Goal: Task Accomplishment & Management: Use online tool/utility

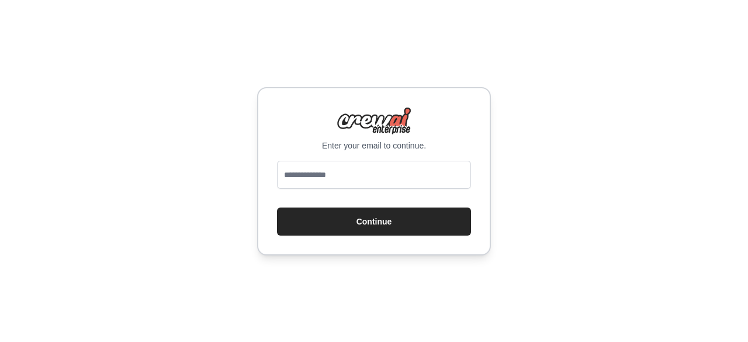
click at [341, 172] on input "email" at bounding box center [374, 175] width 194 height 28
click at [312, 169] on input "email" at bounding box center [374, 175] width 194 height 28
type input "**********"
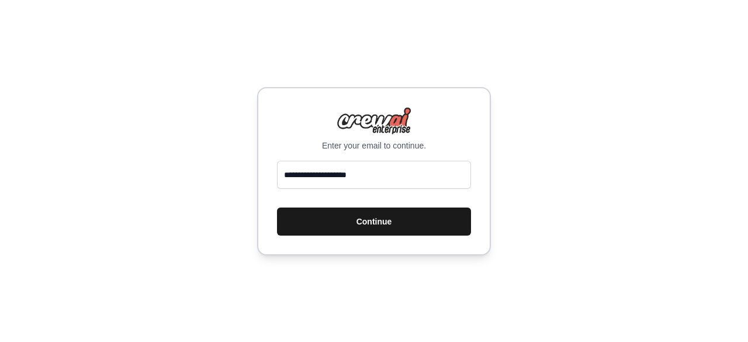
click at [354, 224] on button "Continue" at bounding box center [374, 221] width 194 height 28
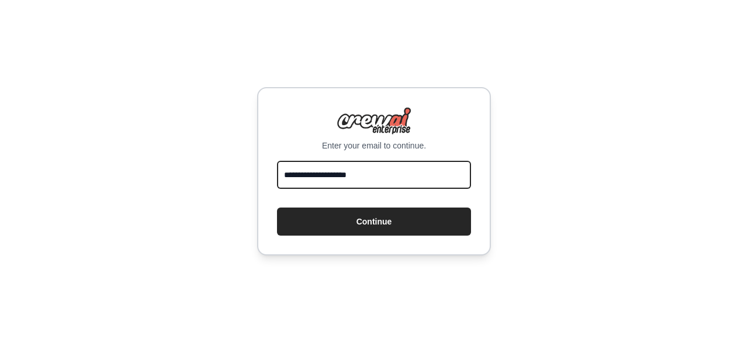
drag, startPoint x: 383, startPoint y: 173, endPoint x: 208, endPoint y: 166, distance: 175.4
click at [208, 166] on div "**********" at bounding box center [374, 171] width 748 height 342
click at [436, 173] on input "email" at bounding box center [374, 175] width 194 height 28
type input "*"
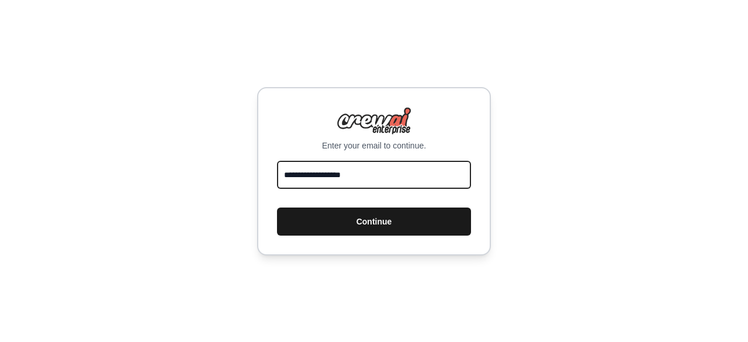
type input "**********"
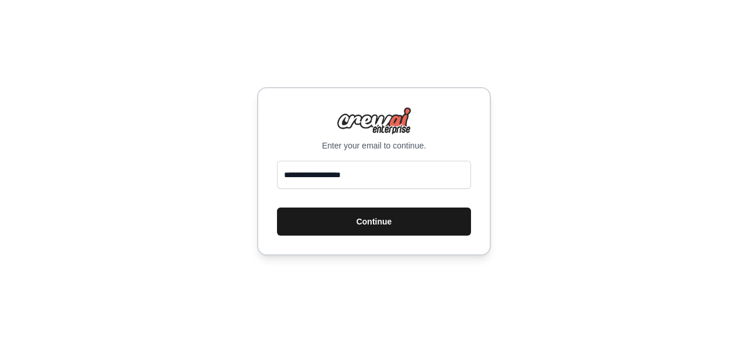
click at [396, 214] on button "Continue" at bounding box center [374, 221] width 194 height 28
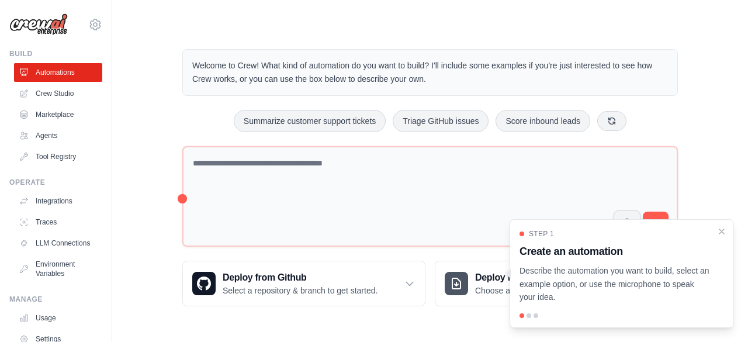
click at [179, 43] on div "Welcome to Crew! What kind of automation do you want to build? I'll include som…" at bounding box center [429, 177] width 523 height 294
click at [723, 231] on icon "Close walkthrough" at bounding box center [721, 230] width 11 height 11
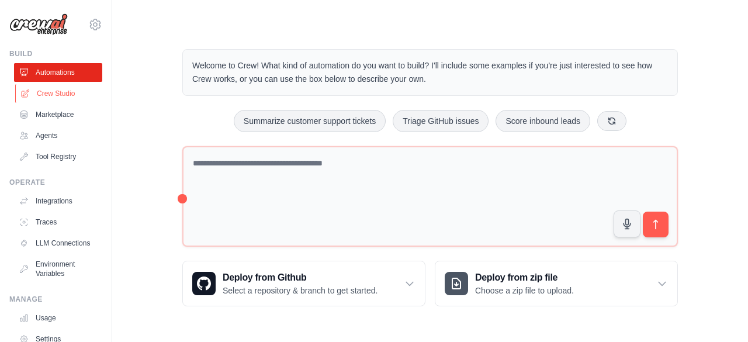
click at [61, 100] on link "Crew Studio" at bounding box center [59, 93] width 88 height 19
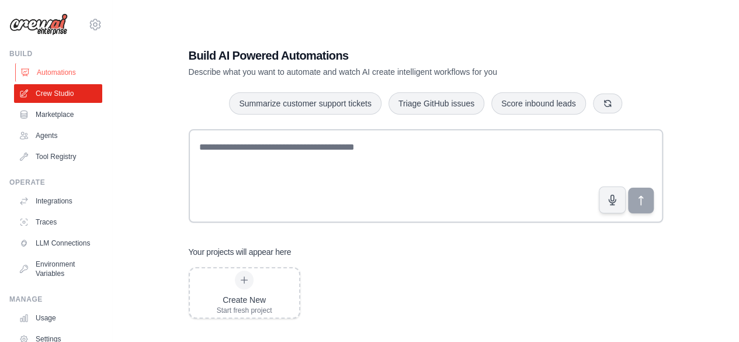
click at [65, 77] on link "Automations" at bounding box center [59, 72] width 88 height 19
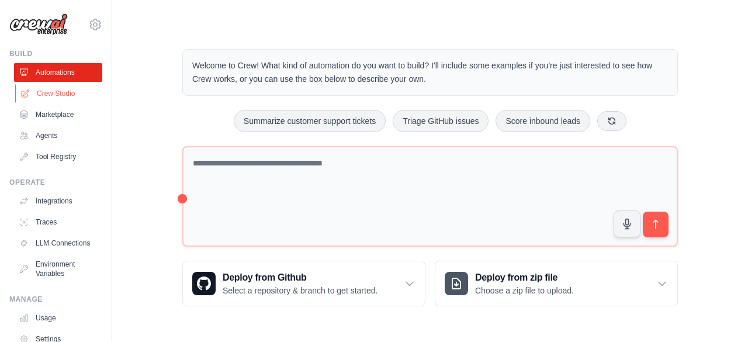
click at [63, 95] on link "Crew Studio" at bounding box center [59, 93] width 88 height 19
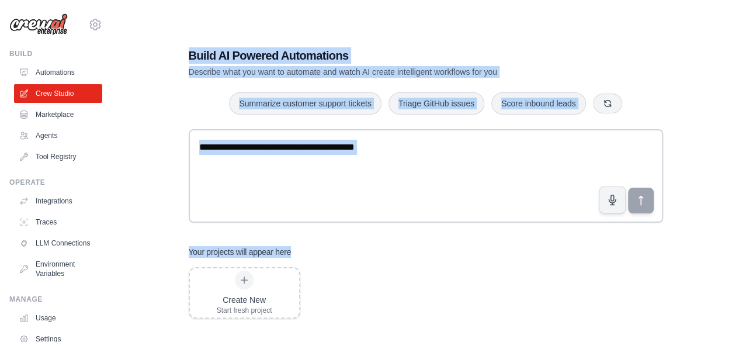
drag, startPoint x: 188, startPoint y: 56, endPoint x: 481, endPoint y: 229, distance: 340.9
click at [481, 229] on div "Build AI Powered Automations Describe what you want to automate and watch AI cr…" at bounding box center [426, 183] width 502 height 308
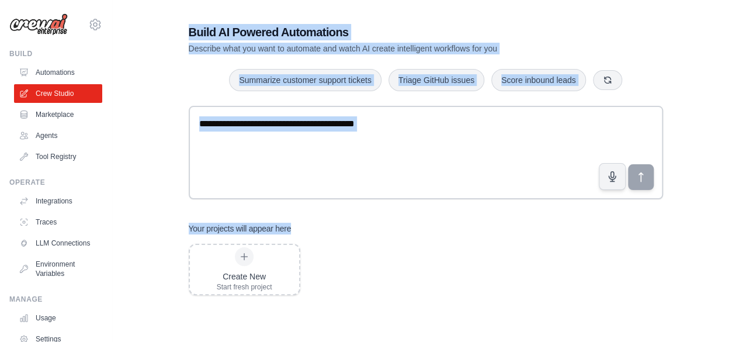
click at [481, 229] on div "Your projects will appear here" at bounding box center [426, 229] width 474 height 12
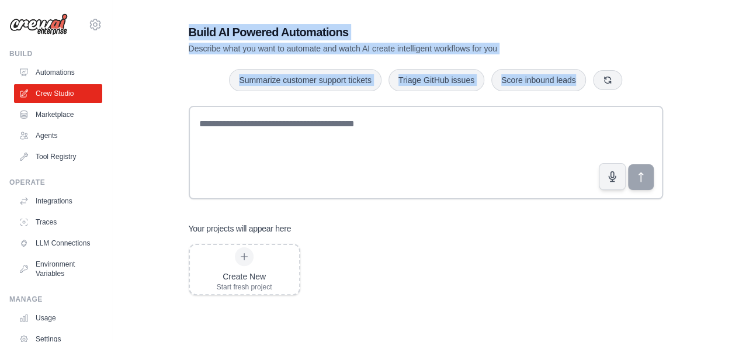
drag, startPoint x: 690, startPoint y: 199, endPoint x: 160, endPoint y: 25, distance: 558.4
click at [160, 25] on div "Build AI Powered Automations Describe what you want to automate and watch AI cr…" at bounding box center [425, 159] width 589 height 342
click at [159, 180] on div "Build AI Powered Automations Describe what you want to automate and watch AI cr…" at bounding box center [425, 159] width 589 height 342
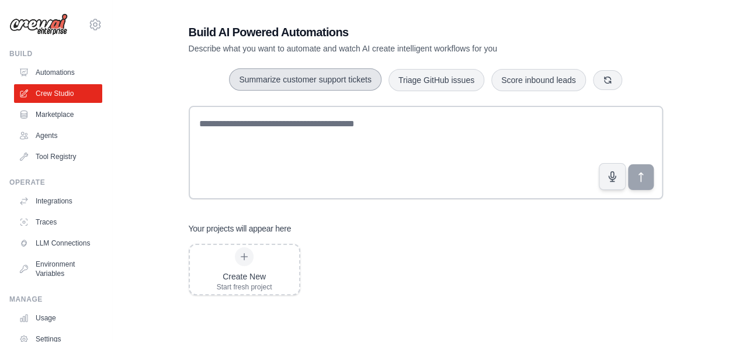
click at [311, 85] on button "Summarize customer support tickets" at bounding box center [305, 79] width 152 height 22
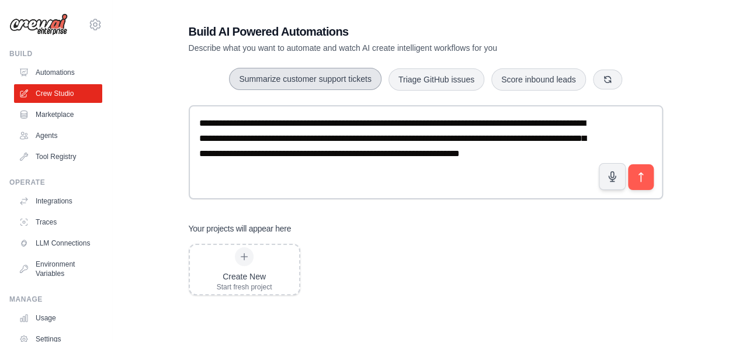
click at [311, 85] on button "Summarize customer support tickets" at bounding box center [305, 79] width 152 height 22
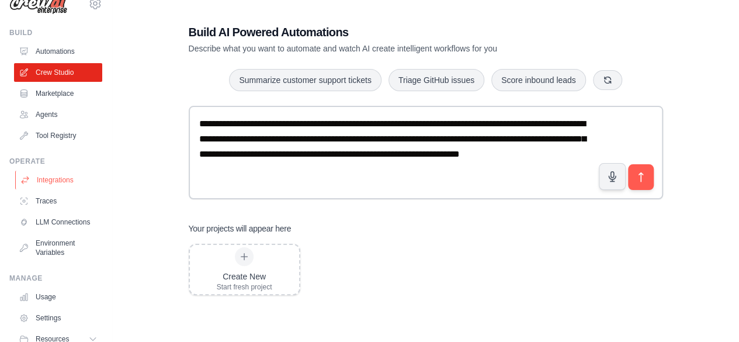
scroll to position [0, 0]
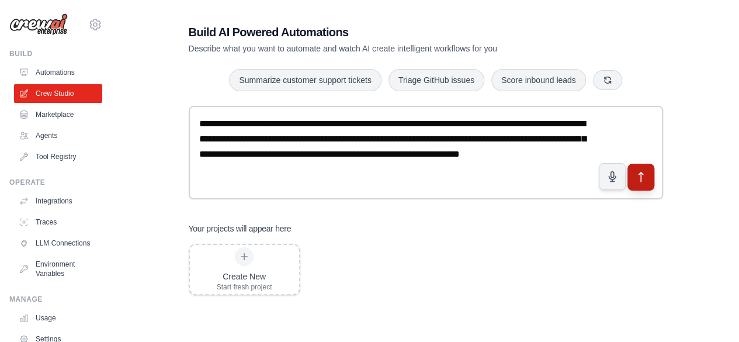
click at [639, 176] on icon "submit" at bounding box center [640, 177] width 12 height 12
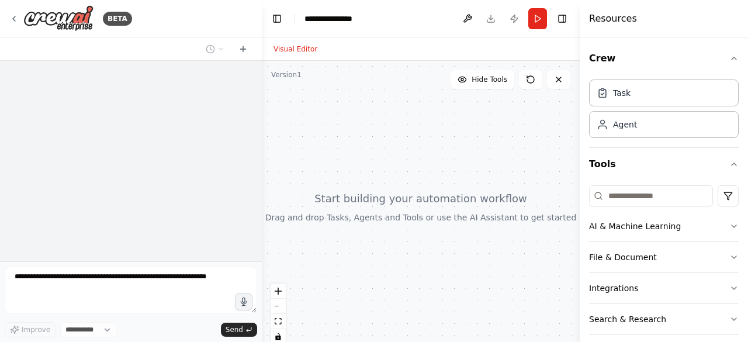
select select "****"
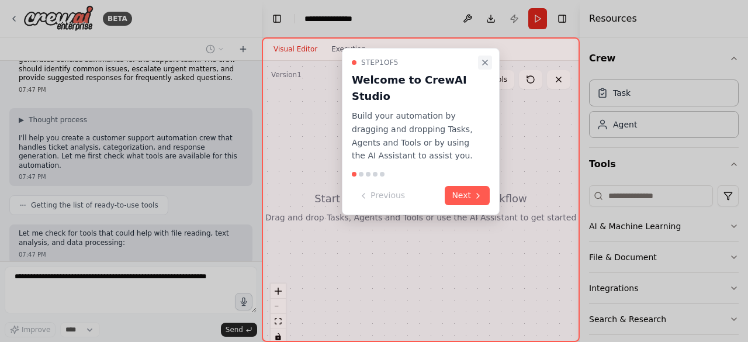
scroll to position [96, 0]
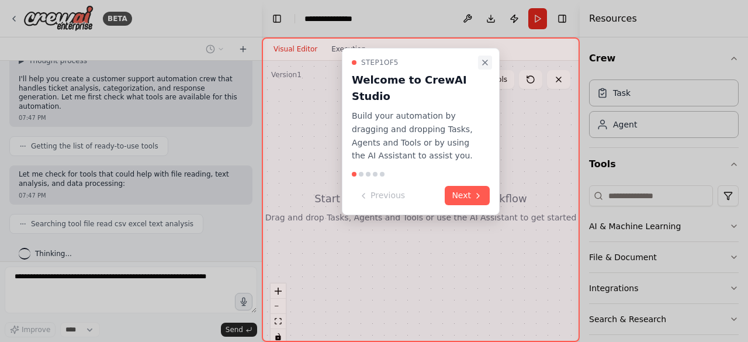
click at [485, 61] on icon "Close walkthrough" at bounding box center [485, 62] width 5 height 5
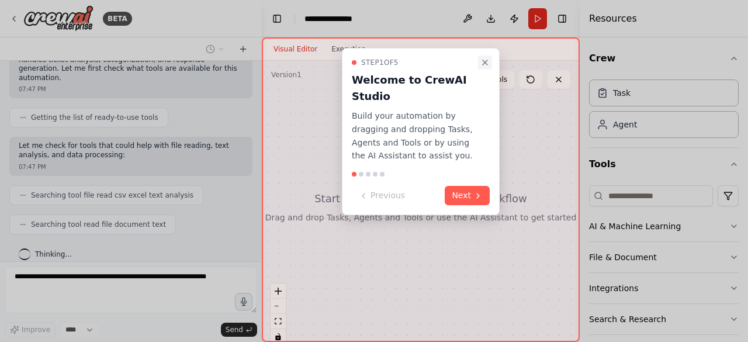
click at [487, 59] on icon "Close walkthrough" at bounding box center [484, 62] width 9 height 9
click at [461, 193] on button "Next" at bounding box center [467, 195] width 45 height 19
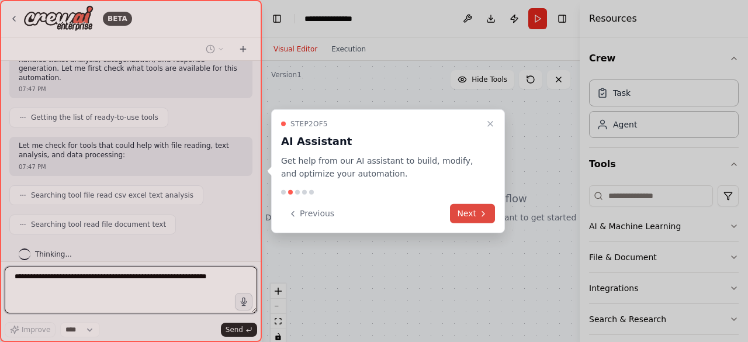
click at [470, 213] on button "Next" at bounding box center [472, 213] width 45 height 19
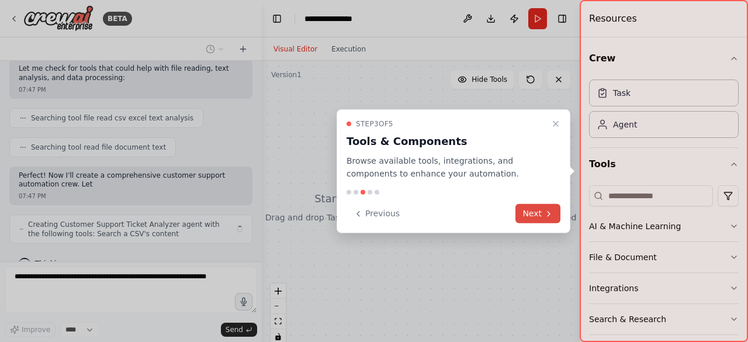
scroll to position [211, 0]
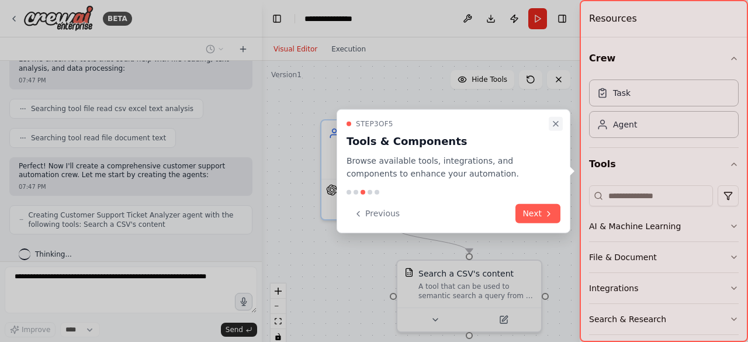
click at [557, 122] on icon "Close walkthrough" at bounding box center [555, 123] width 5 height 5
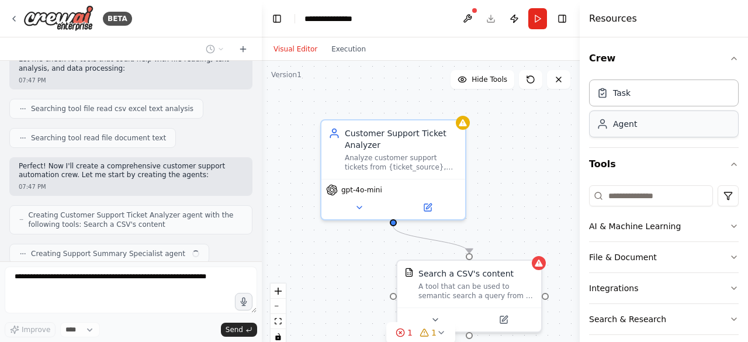
scroll to position [241, 0]
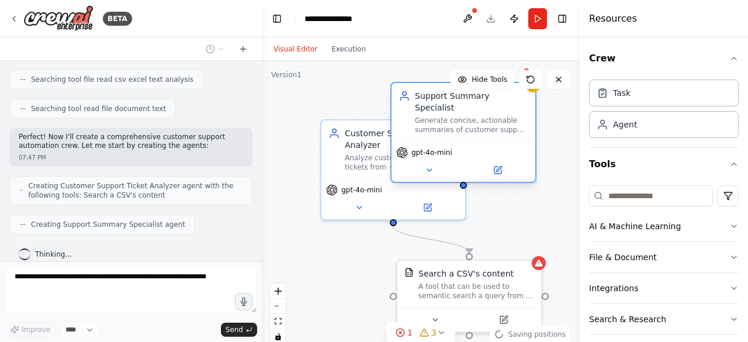
drag, startPoint x: 537, startPoint y: 128, endPoint x: 411, endPoint y: 91, distance: 131.4
click at [411, 91] on div "Support Summary Specialist Generate concise, actionable summaries of customer s…" at bounding box center [463, 112] width 130 height 44
click at [557, 86] on button at bounding box center [558, 79] width 23 height 19
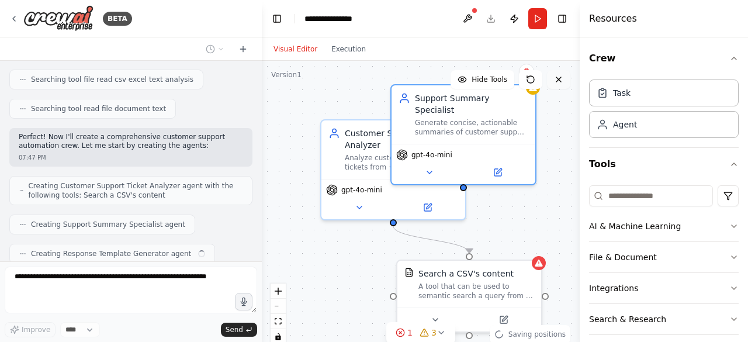
scroll to position [269, 0]
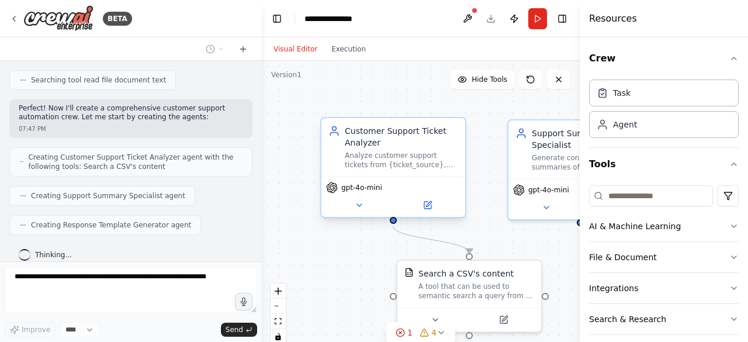
drag, startPoint x: 494, startPoint y: 116, endPoint x: 438, endPoint y: 140, distance: 60.4
click at [438, 140] on div "Customer Support Ticket Analyzer Analyze customer support tickets from {ticket_…" at bounding box center [421, 207] width 318 height 292
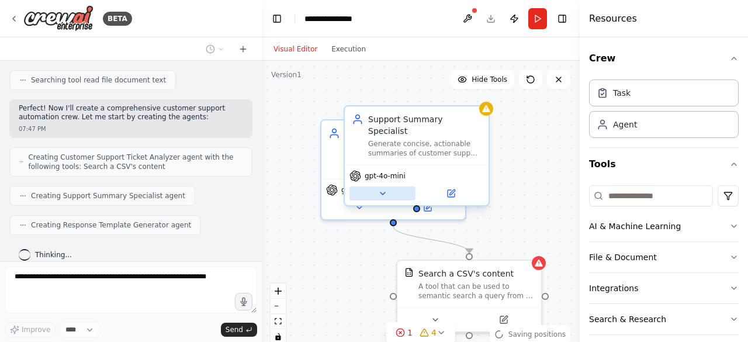
click at [393, 186] on button at bounding box center [382, 193] width 66 height 14
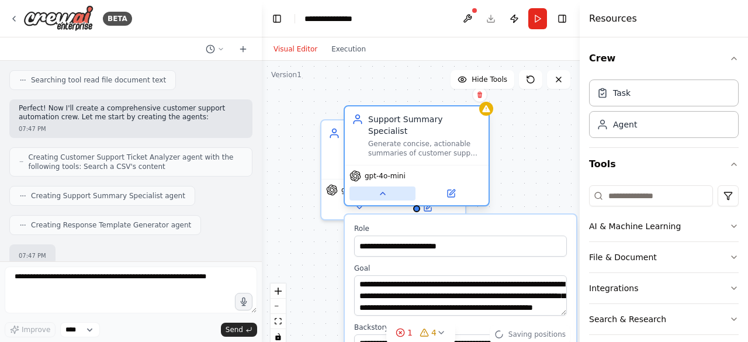
scroll to position [337, 0]
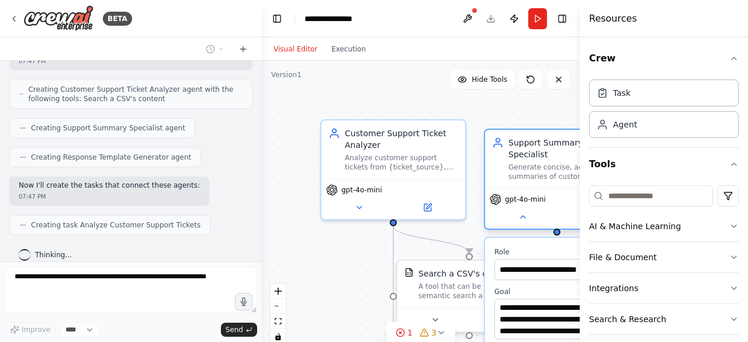
drag, startPoint x: 560, startPoint y: 143, endPoint x: 512, endPoint y: 150, distance: 48.4
click at [512, 162] on div "Generate concise, actionable summaries of customer support tickets and identify…" at bounding box center [564, 171] width 113 height 19
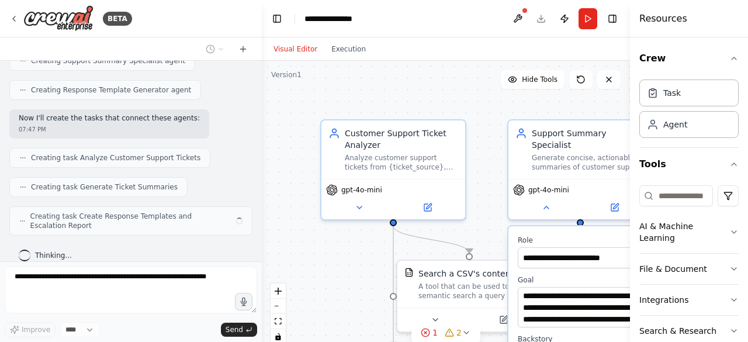
drag, startPoint x: 581, startPoint y: 19, endPoint x: 630, endPoint y: 41, distance: 54.4
click at [630, 41] on div at bounding box center [632, 171] width 5 height 342
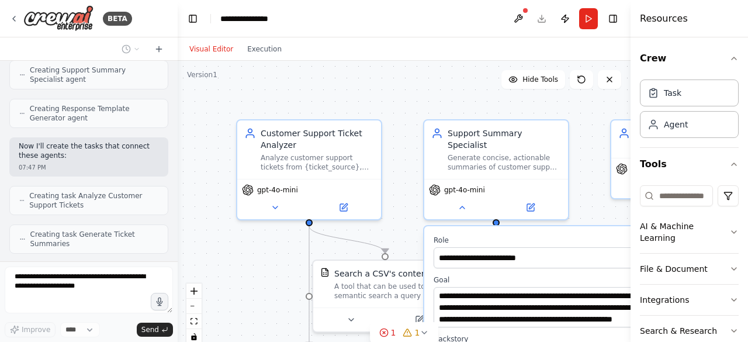
scroll to position [505, 0]
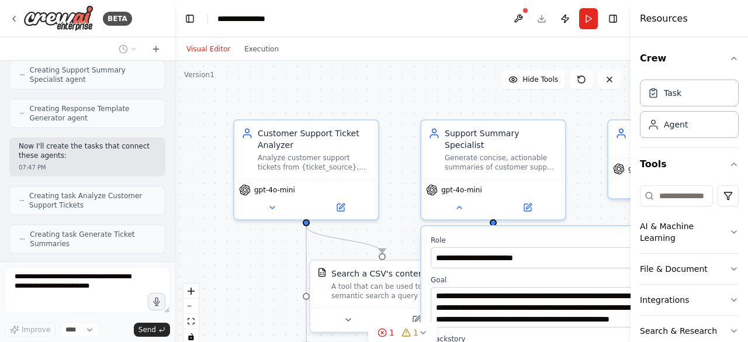
drag, startPoint x: 261, startPoint y: 78, endPoint x: 175, endPoint y: 71, distance: 86.7
click at [175, 71] on div "BETA Create a crew that automatically reads through customer support tickets, c…" at bounding box center [374, 171] width 748 height 342
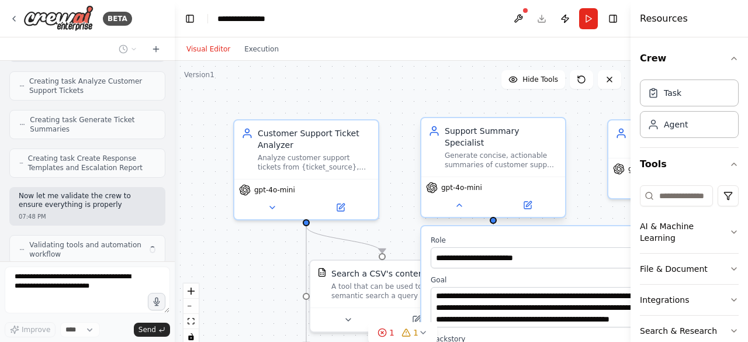
scroll to position [629, 0]
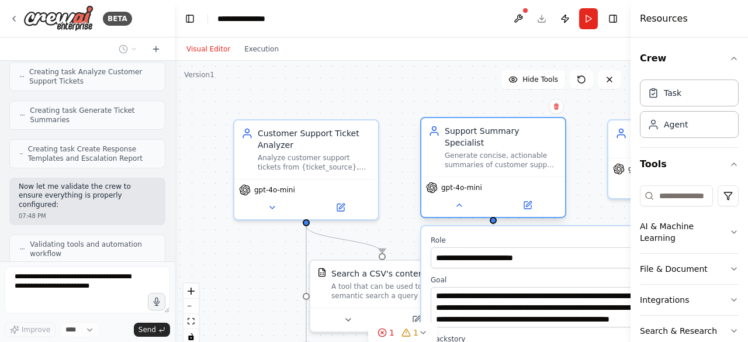
drag, startPoint x: 490, startPoint y: 142, endPoint x: 467, endPoint y: 140, distance: 22.3
click at [467, 151] on div "Generate concise, actionable summaries of customer support tickets and identify…" at bounding box center [501, 160] width 113 height 19
click at [530, 202] on icon at bounding box center [527, 205] width 7 height 7
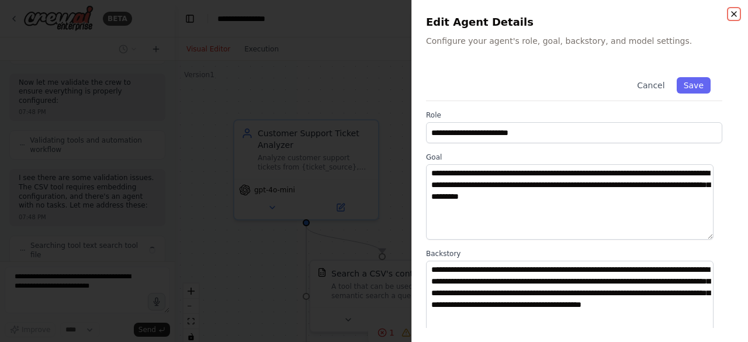
click at [733, 15] on icon "button" at bounding box center [733, 14] width 5 height 5
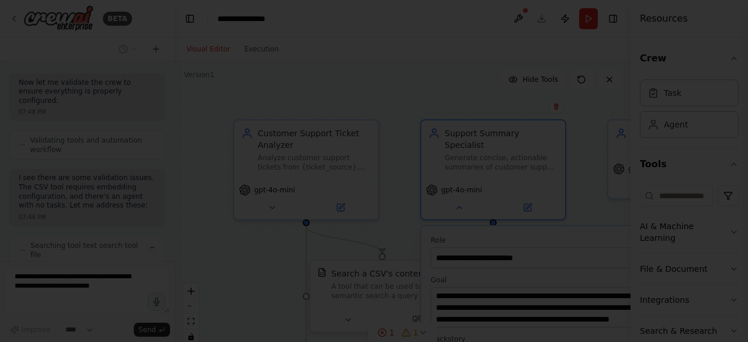
scroll to position [723, 0]
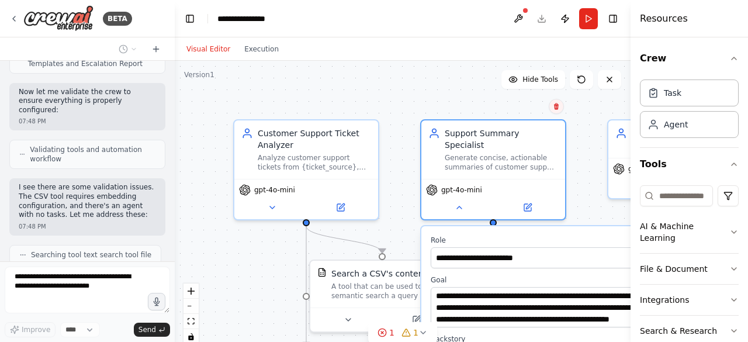
click at [558, 110] on button at bounding box center [556, 106] width 15 height 15
click at [519, 110] on button "Confirm" at bounding box center [522, 106] width 41 height 14
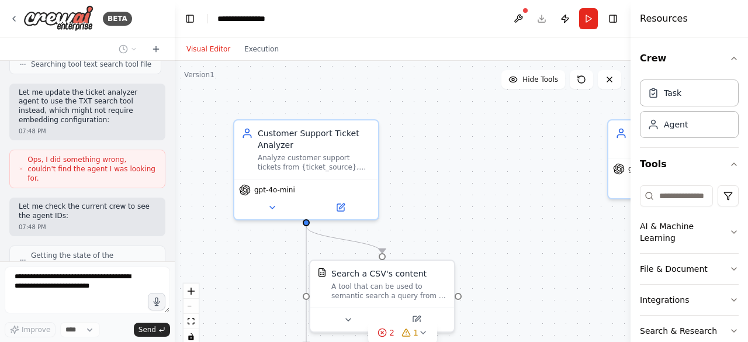
scroll to position [904, 0]
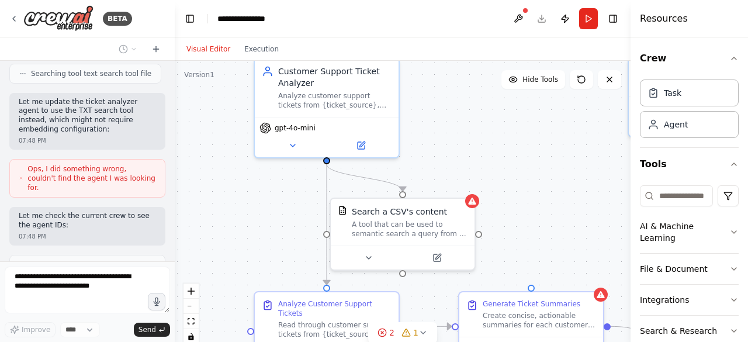
drag, startPoint x: 425, startPoint y: 213, endPoint x: 446, endPoint y: 151, distance: 65.2
click at [446, 151] on div ".deletable-edge-delete-btn { width: 20px; height: 20px; border: 0px solid #ffff…" at bounding box center [403, 207] width 456 height 292
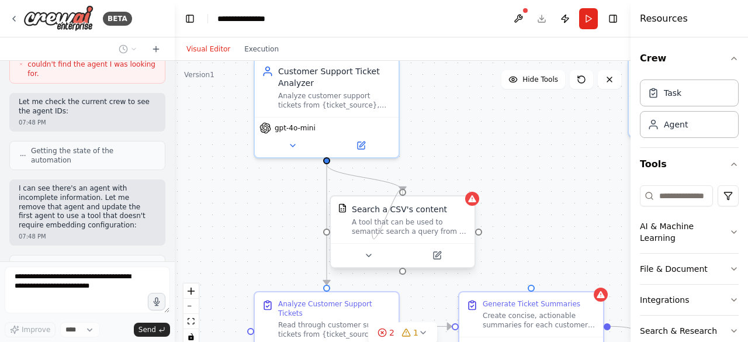
scroll to position [1009, 0]
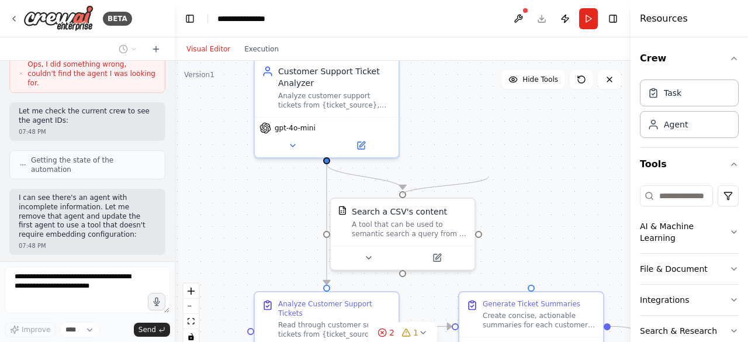
drag, startPoint x: 327, startPoint y: 237, endPoint x: 501, endPoint y: 175, distance: 184.6
click at [501, 175] on div ".deletable-edge-delete-btn { width: 20px; height: 20px; border: 0px solid #ffff…" at bounding box center [403, 207] width 456 height 292
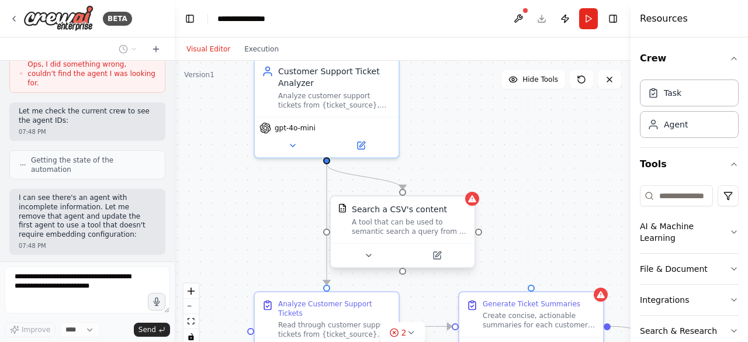
scroll to position [1047, 0]
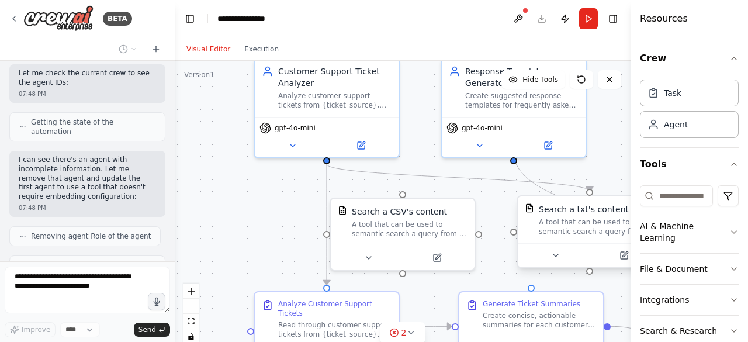
drag, startPoint x: 460, startPoint y: 228, endPoint x: 539, endPoint y: 197, distance: 85.3
click at [539, 197] on div "Customer Support Ticket Analyzer Analyze customer support tickets from {ticket_…" at bounding box center [423, 145] width 456 height 292
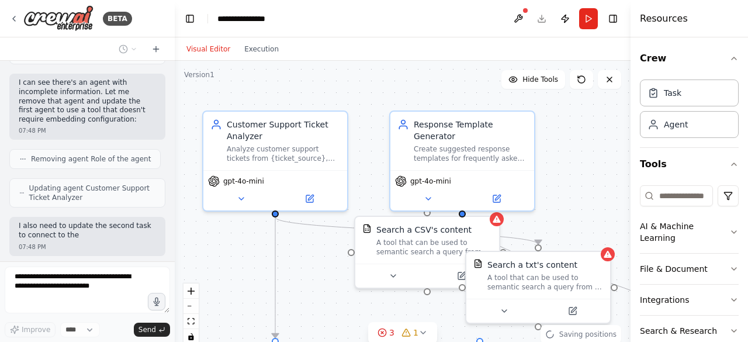
scroll to position [1133, 0]
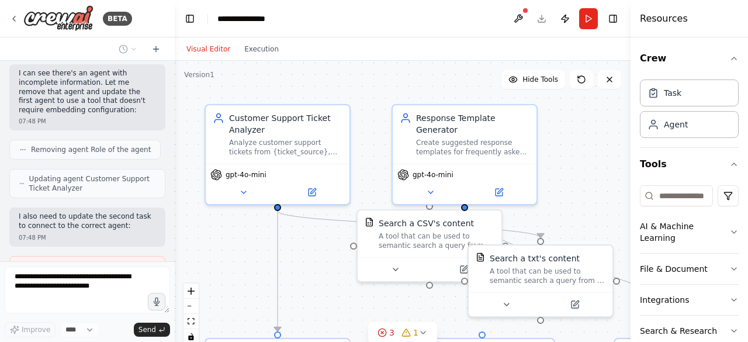
drag, startPoint x: 290, startPoint y: 226, endPoint x: 241, endPoint y: 273, distance: 67.8
click at [241, 273] on div ".deletable-edge-delete-btn { width: 20px; height: 20px; border: 0px solid #ffff…" at bounding box center [403, 207] width 456 height 292
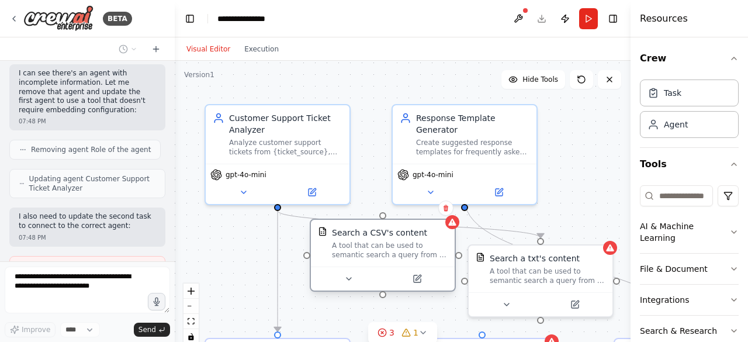
drag, startPoint x: 385, startPoint y: 242, endPoint x: 336, endPoint y: 258, distance: 50.8
click at [336, 258] on div "A tool that can be used to semantic search a query from a CSV's content." at bounding box center [390, 250] width 116 height 19
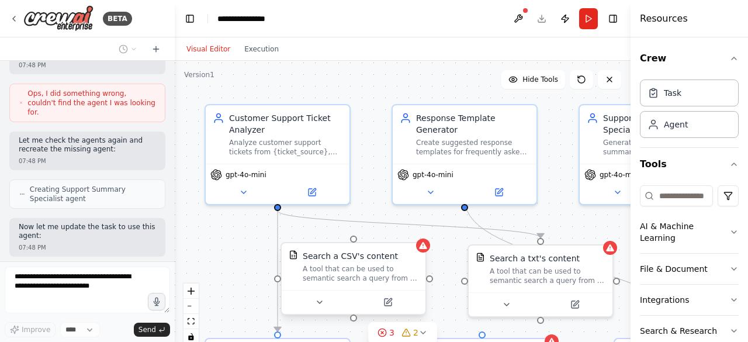
scroll to position [1383, 0]
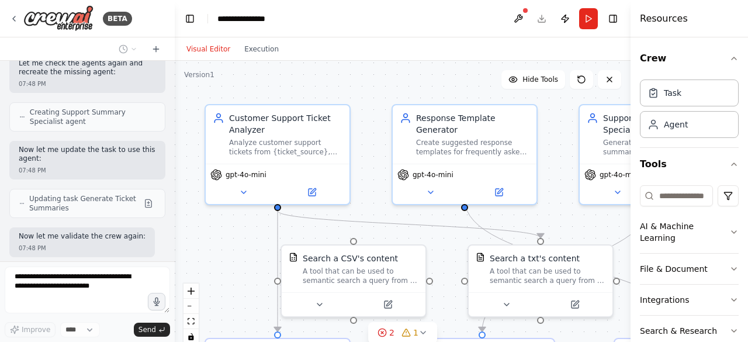
drag, startPoint x: 77, startPoint y: 246, endPoint x: 11, endPoint y: 239, distance: 67.0
click at [11, 305] on div "Thinking..." at bounding box center [87, 315] width 156 height 21
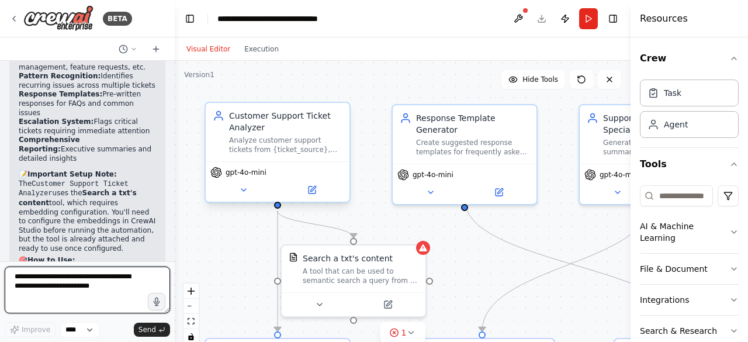
scroll to position [2128, 0]
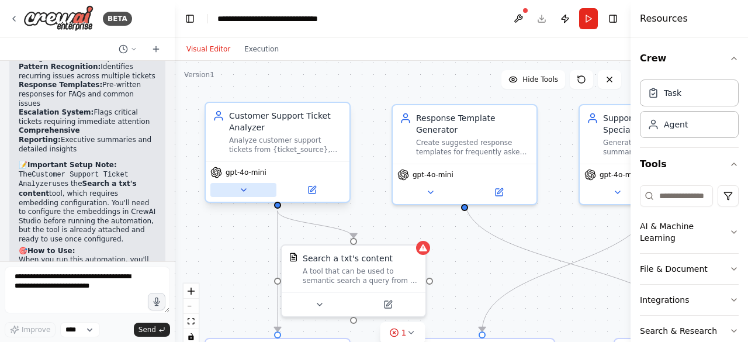
click at [241, 193] on icon at bounding box center [243, 189] width 9 height 9
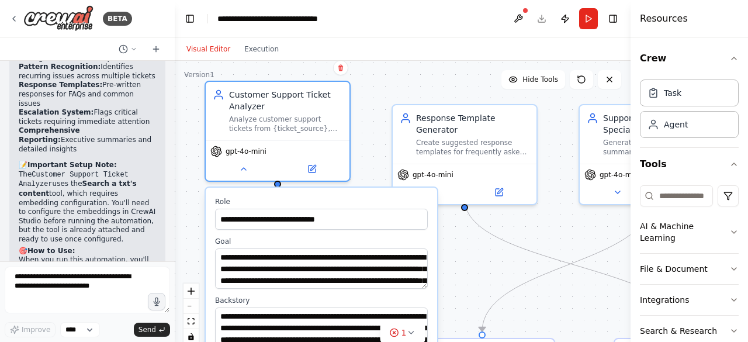
drag, startPoint x: 317, startPoint y: 227, endPoint x: 320, endPoint y: 197, distance: 30.0
click at [320, 197] on label "Role" at bounding box center [321, 201] width 213 height 9
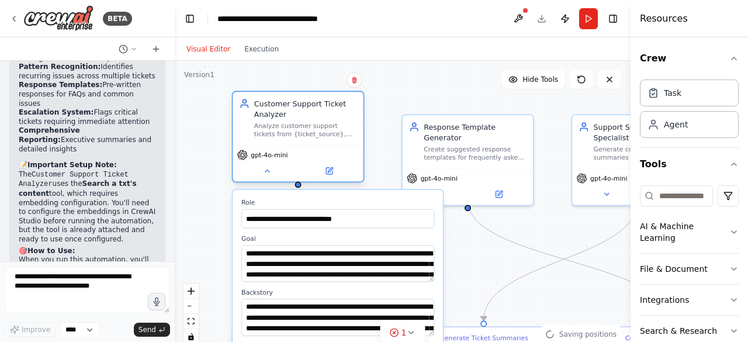
click at [339, 179] on div "gpt-4o-mini" at bounding box center [297, 163] width 130 height 37
click at [325, 176] on button at bounding box center [329, 171] width 60 height 13
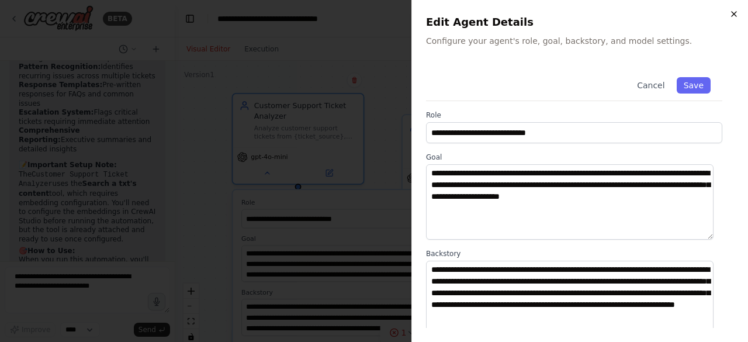
click at [734, 18] on icon "button" at bounding box center [733, 13] width 9 height 9
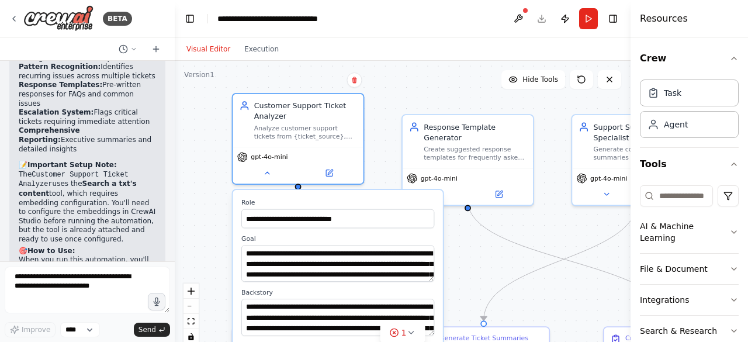
click at [418, 89] on div ".deletable-edge-delete-btn { width: 20px; height: 20px; border: 0px solid #ffff…" at bounding box center [403, 207] width 456 height 292
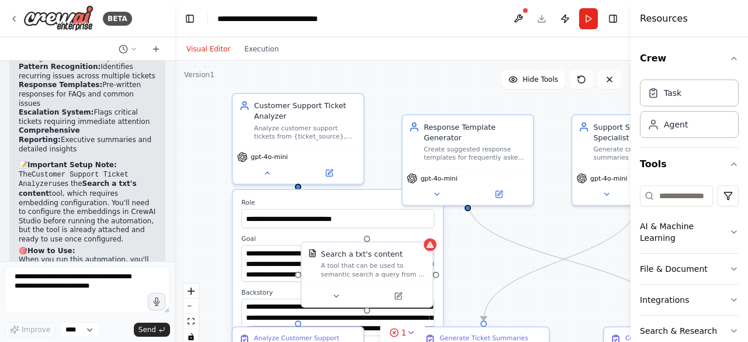
click at [418, 89] on div ".deletable-edge-delete-btn { width: 20px; height: 20px; border: 0px solid #ffff…" at bounding box center [403, 207] width 456 height 292
click at [275, 173] on button at bounding box center [267, 171] width 60 height 13
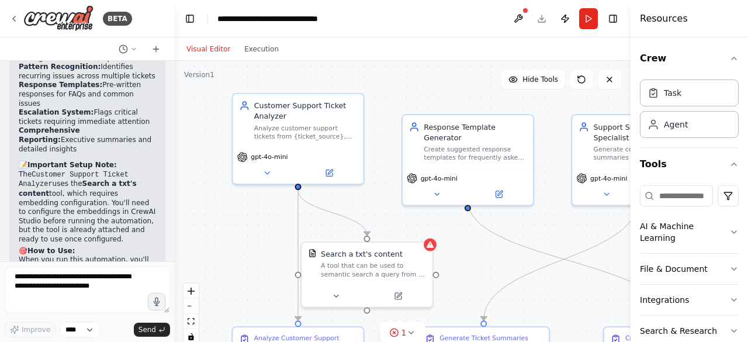
click at [223, 183] on div ".deletable-edge-delete-btn { width: 20px; height: 20px; border: 0px solid #ffff…" at bounding box center [403, 207] width 456 height 292
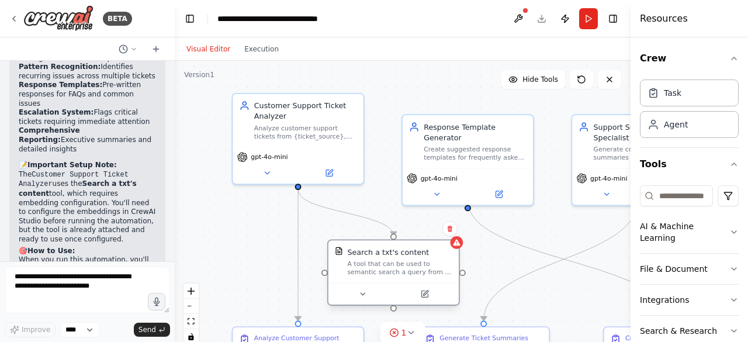
drag, startPoint x: 325, startPoint y: 257, endPoint x: 359, endPoint y: 253, distance: 34.1
click at [359, 253] on div "Search a txt's content A tool that can be used to semantic search a query from …" at bounding box center [399, 262] width 105 height 30
click at [216, 217] on div ".deletable-edge-delete-btn { width: 20px; height: 20px; border: 0px solid #ffff…" at bounding box center [403, 207] width 456 height 292
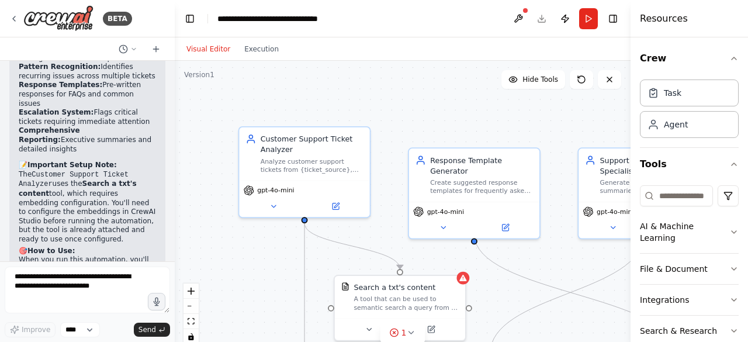
drag, startPoint x: 216, startPoint y: 217, endPoint x: 223, endPoint y: 251, distance: 34.5
click at [223, 251] on div ".deletable-edge-delete-btn { width: 20px; height: 20px; border: 0px solid #ffff…" at bounding box center [403, 207] width 456 height 292
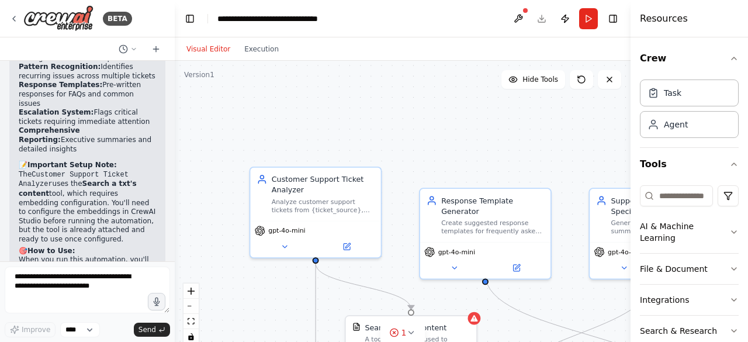
drag, startPoint x: 223, startPoint y: 251, endPoint x: 234, endPoint y: 290, distance: 41.2
click at [234, 290] on div ".deletable-edge-delete-btn { width: 20px; height: 20px; border: 0px solid #ffff…" at bounding box center [403, 207] width 456 height 292
click at [529, 83] on span "Hide Tools" at bounding box center [540, 79] width 36 height 9
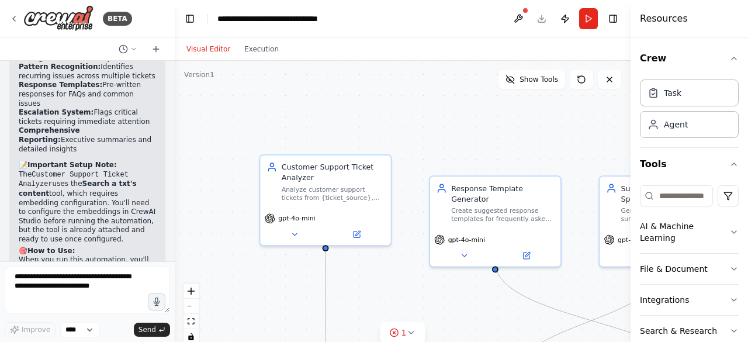
drag, startPoint x: 213, startPoint y: 178, endPoint x: 223, endPoint y: 166, distance: 15.8
click at [223, 166] on div ".deletable-edge-delete-btn { width: 20px; height: 20px; border: 0px solid #ffff…" at bounding box center [403, 207] width 456 height 292
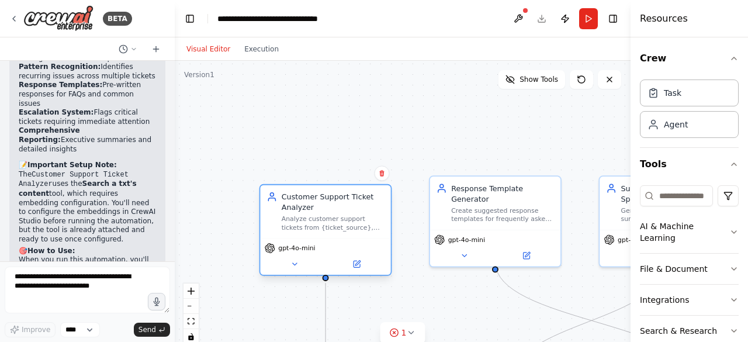
drag, startPoint x: 290, startPoint y: 167, endPoint x: 294, endPoint y: 203, distance: 36.4
click at [294, 203] on div "Customer Support Ticket Analyzer" at bounding box center [333, 202] width 103 height 21
click at [229, 157] on div ".deletable-edge-delete-btn { width: 20px; height: 20px; border: 0px solid #ffff…" at bounding box center [403, 207] width 456 height 292
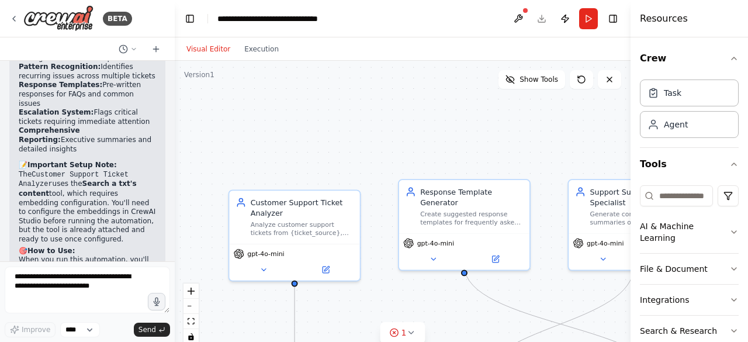
drag, startPoint x: 395, startPoint y: 134, endPoint x: 362, endPoint y: 138, distance: 32.9
click at [362, 138] on div ".deletable-edge-delete-btn { width: 20px; height: 20px; border: 0px solid #ffff…" at bounding box center [403, 207] width 456 height 292
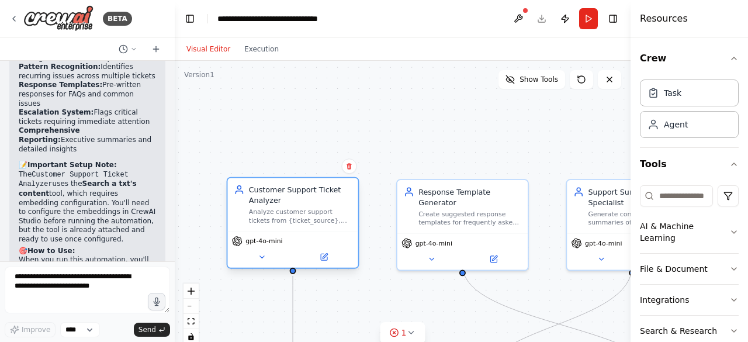
drag, startPoint x: 317, startPoint y: 215, endPoint x: 317, endPoint y: 202, distance: 13.4
click at [317, 202] on div "Customer Support Ticket Analyzer" at bounding box center [300, 194] width 103 height 21
click at [403, 124] on div ".deletable-edge-delete-btn { width: 20px; height: 20px; border: 0px solid #ffff…" at bounding box center [403, 207] width 456 height 292
